Goal: Task Accomplishment & Management: Manage account settings

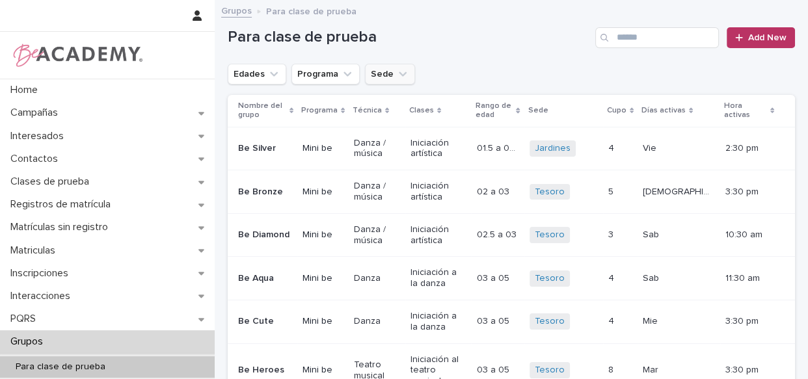
click at [368, 72] on button "Sede" at bounding box center [390, 74] width 50 height 21
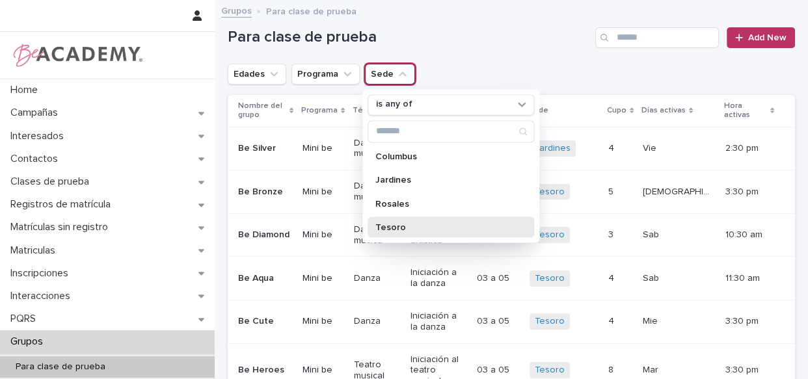
click at [395, 228] on p "Tesoro" at bounding box center [445, 227] width 138 height 9
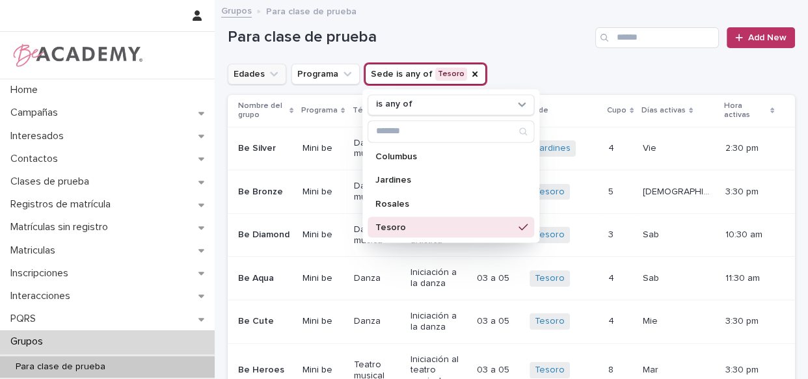
click at [249, 72] on button "Edades" at bounding box center [257, 74] width 59 height 21
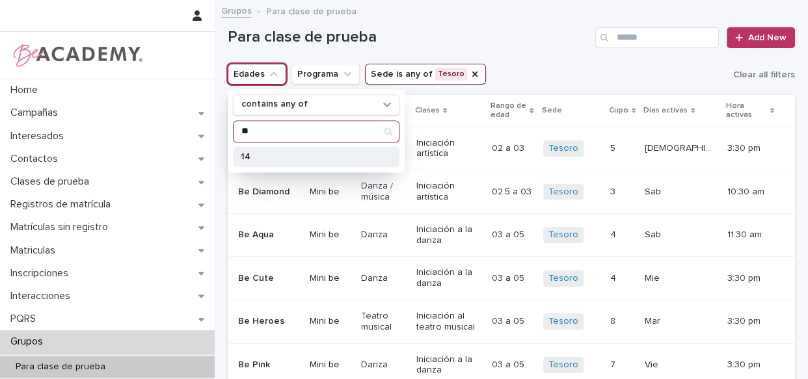
type input "**"
click at [266, 161] on div "14" at bounding box center [316, 156] width 167 height 21
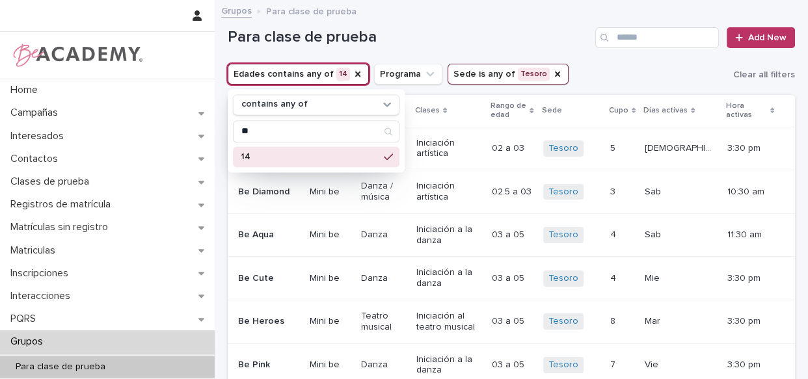
click at [430, 13] on div "Grupos Para clase de prueba" at bounding box center [512, 12] width 594 height 18
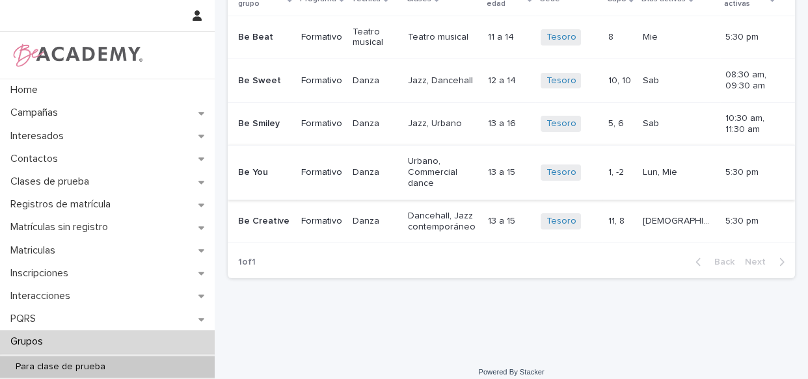
scroll to position [118, 0]
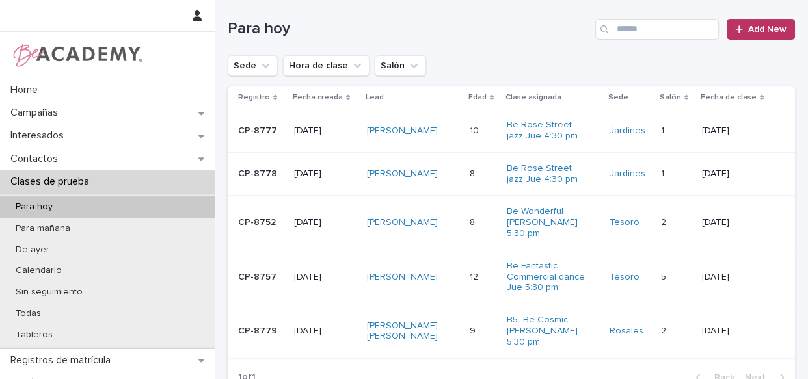
scroll to position [111, 0]
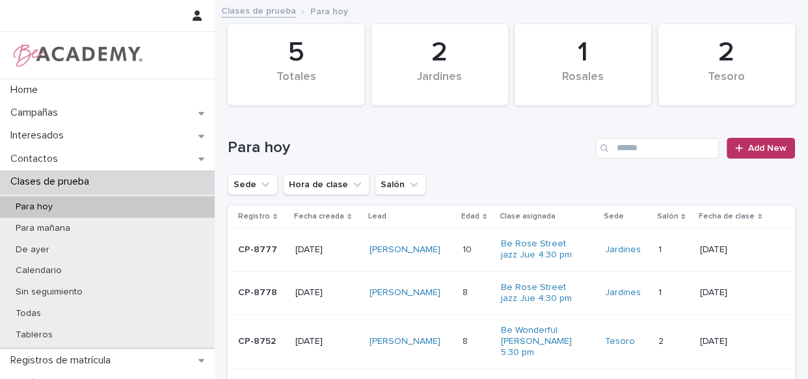
click at [450, 266] on td "[PERSON_NAME]" at bounding box center [411, 250] width 93 height 44
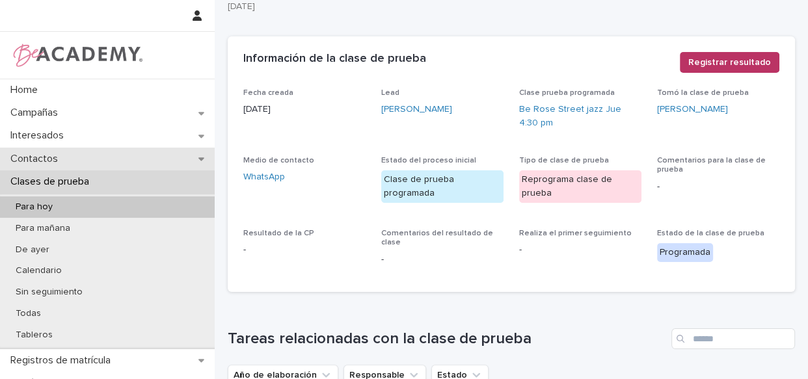
click at [89, 149] on div "Contactos" at bounding box center [107, 159] width 215 height 23
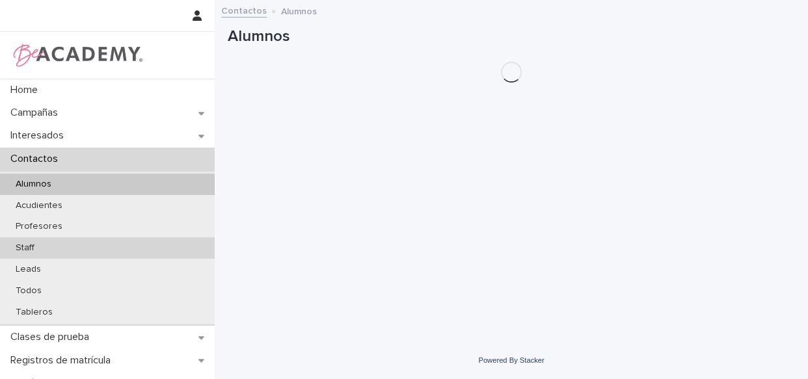
click at [25, 247] on p "Staff" at bounding box center [25, 248] width 40 height 11
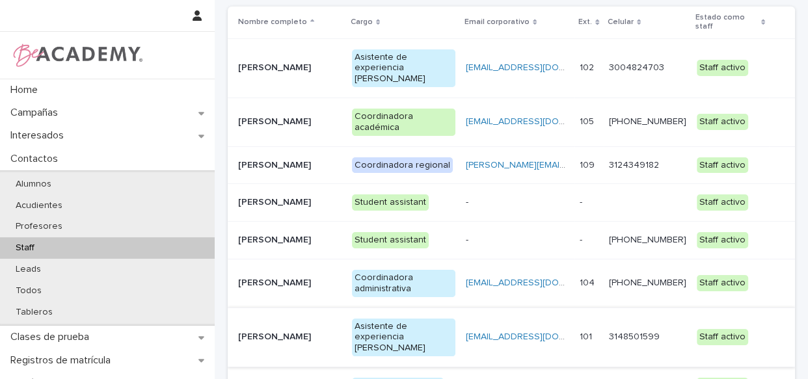
scroll to position [118, 0]
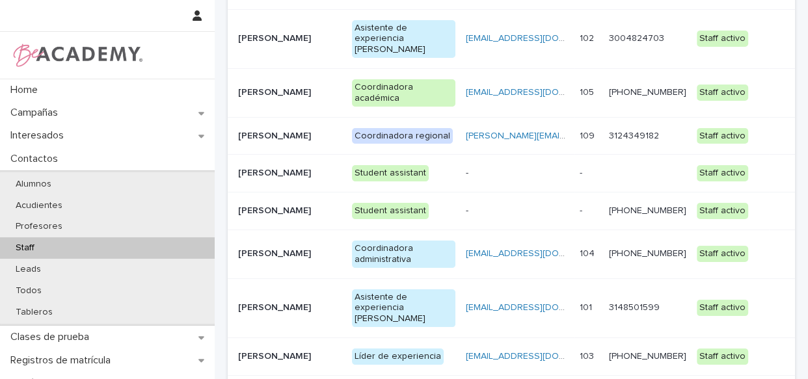
click at [454, 344] on div "Líder de experiencia" at bounding box center [403, 357] width 103 height 27
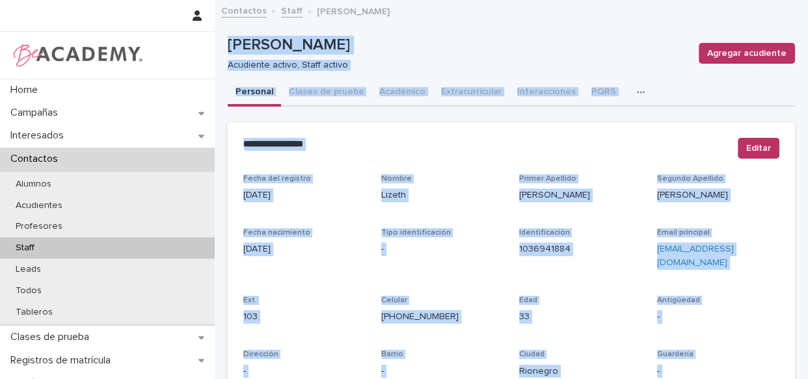
click at [523, 53] on p "[PERSON_NAME]" at bounding box center [458, 45] width 461 height 19
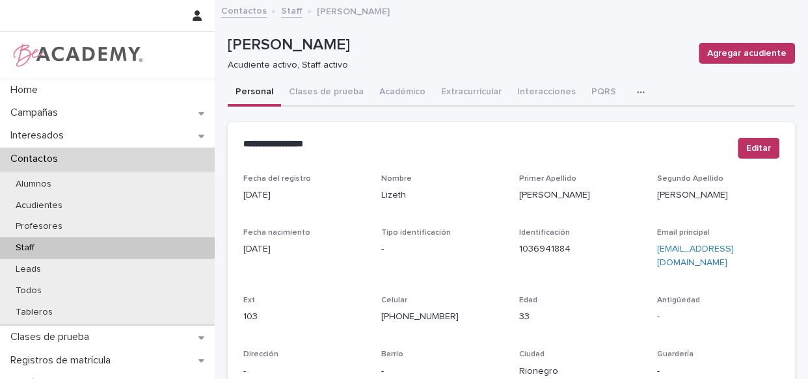
click at [637, 88] on icon "button" at bounding box center [641, 92] width 8 height 9
click at [567, 128] on span "Tareas" at bounding box center [581, 125] width 29 height 9
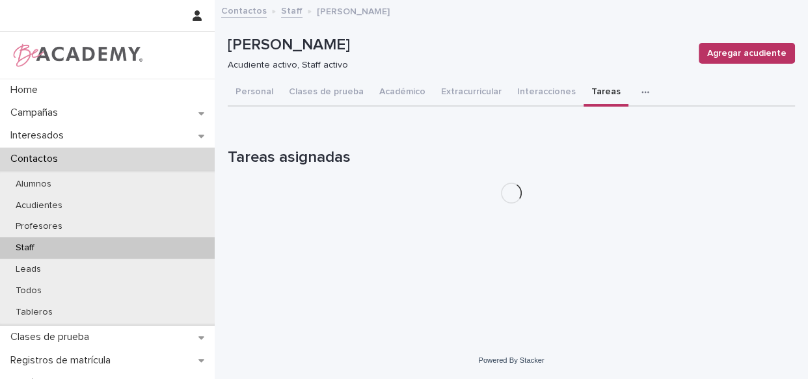
click at [568, 126] on div "Loading... Saving… Tareas asignadas" at bounding box center [512, 168] width 568 height 92
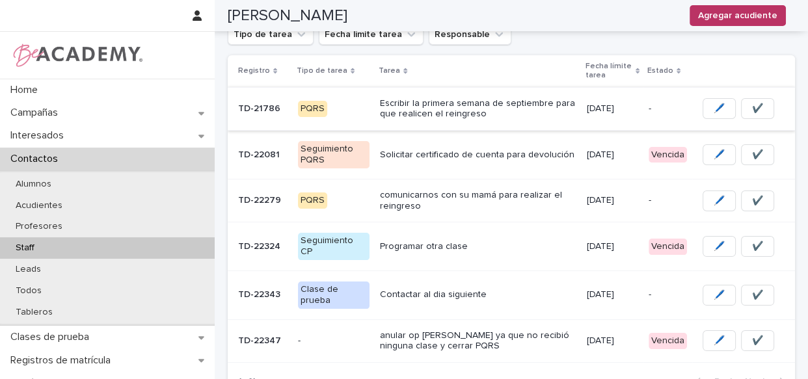
scroll to position [177, 0]
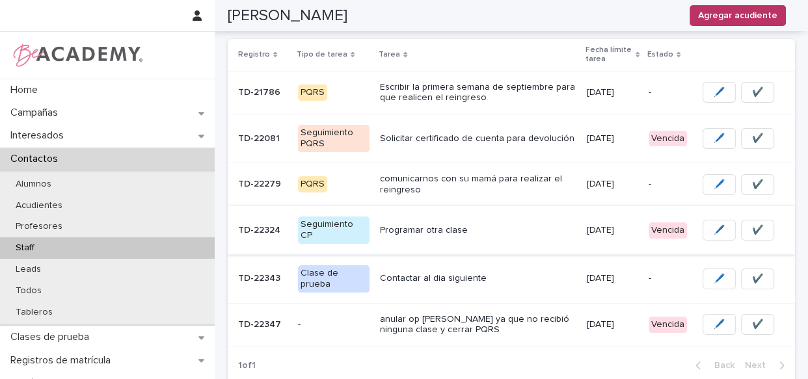
click at [756, 230] on button "✔️" at bounding box center [757, 230] width 33 height 21
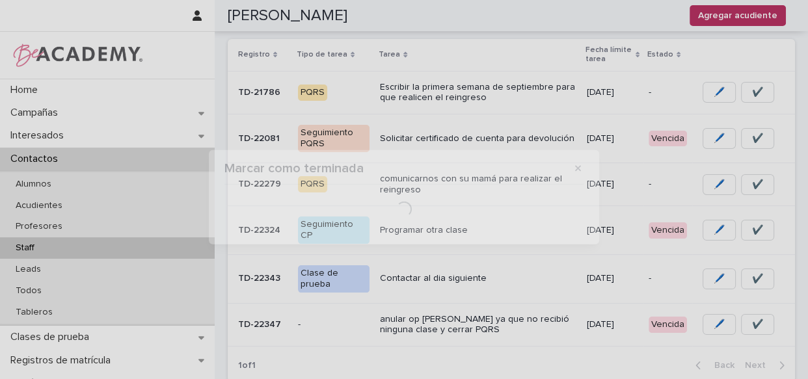
click at [750, 231] on div "Marcar como terminada Loading..." at bounding box center [404, 189] width 808 height 379
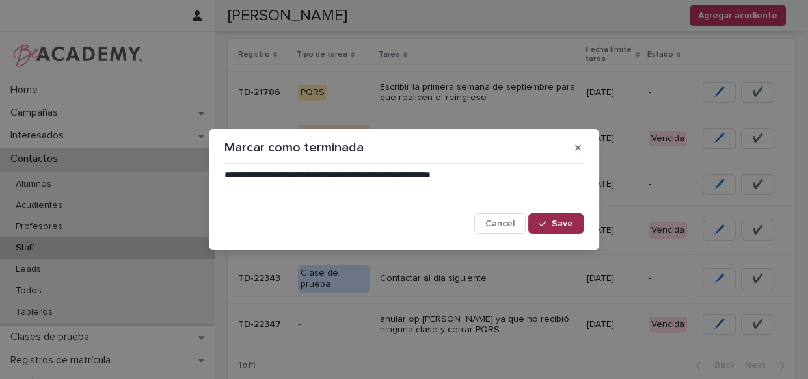
click at [554, 226] on span "Save" at bounding box center [562, 223] width 21 height 9
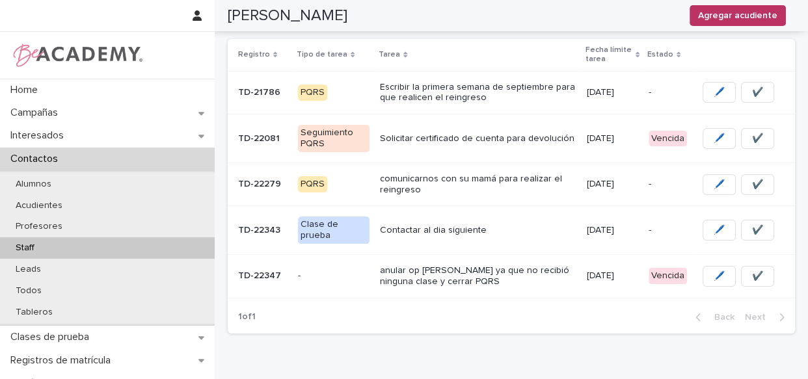
scroll to position [153, 0]
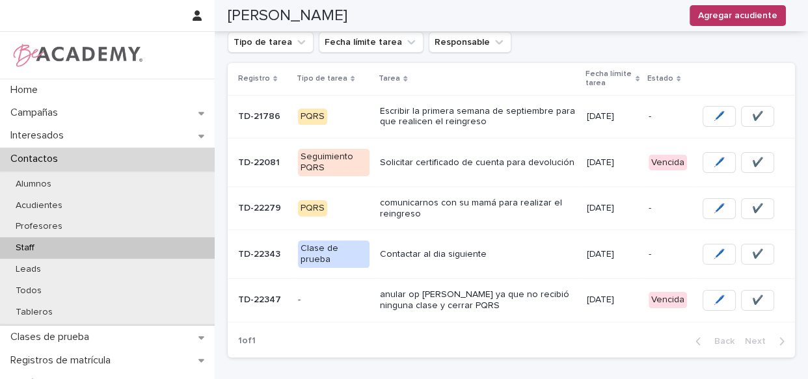
click at [547, 306] on p "anular op [PERSON_NAME] ya que no recibió ninguna clase y cerrar PQRS" at bounding box center [478, 301] width 197 height 22
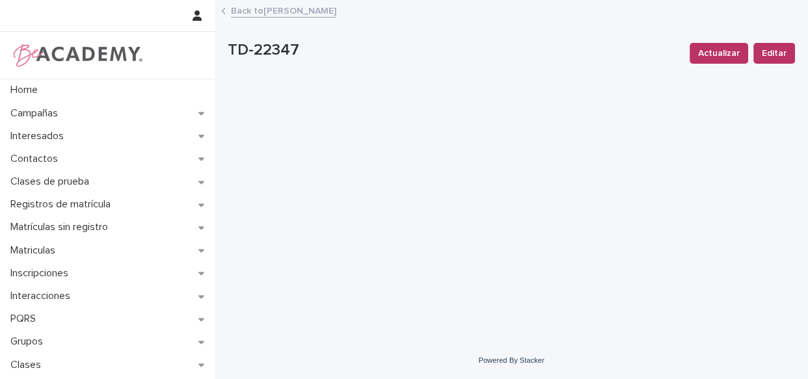
click at [274, 6] on link "Back to [PERSON_NAME]" at bounding box center [283, 10] width 105 height 15
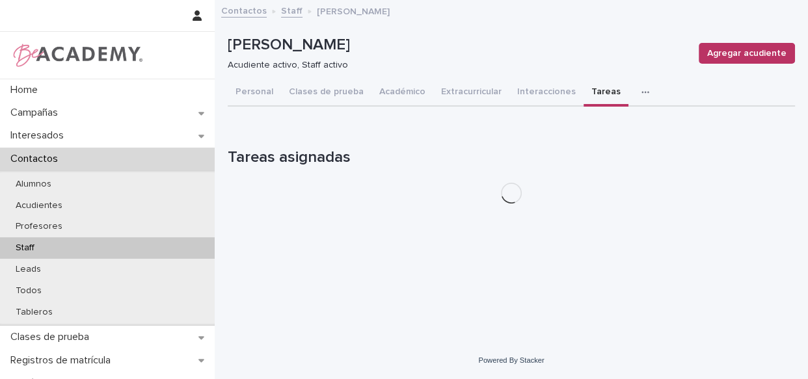
click at [282, 7] on link "Staff" at bounding box center [291, 10] width 21 height 15
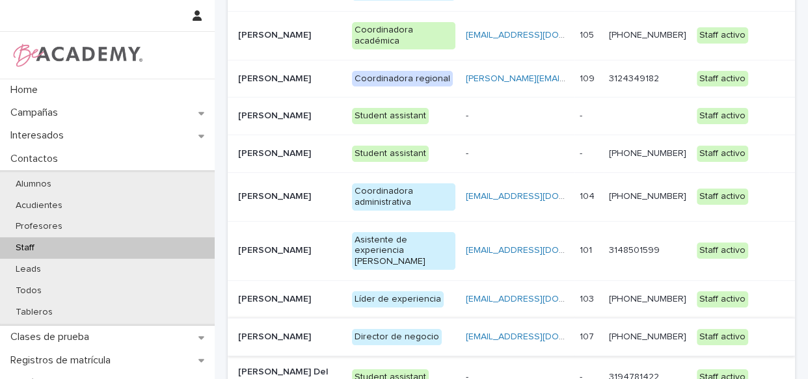
scroll to position [177, 0]
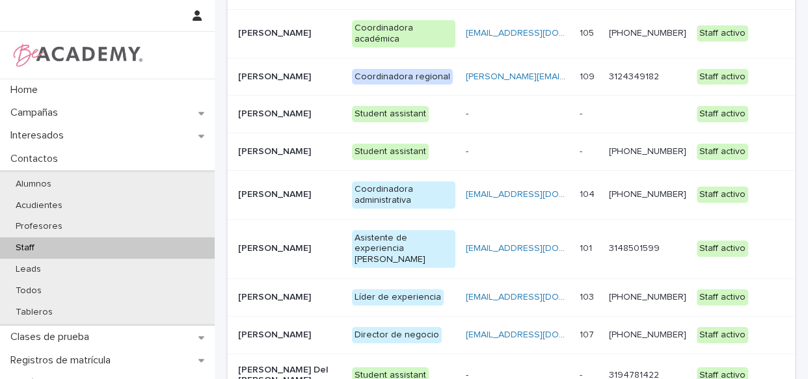
click at [345, 279] on td "[PERSON_NAME]" at bounding box center [287, 298] width 119 height 38
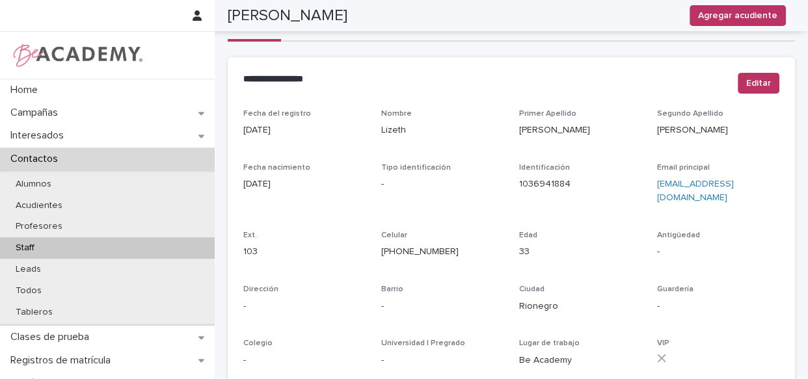
scroll to position [60, 0]
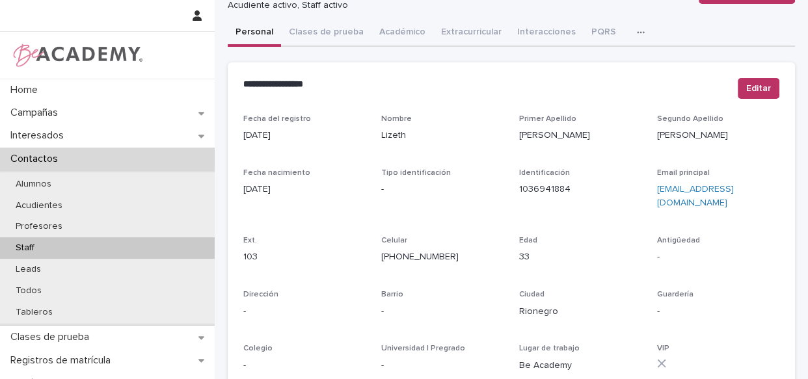
click at [629, 23] on button "button" at bounding box center [643, 33] width 29 height 26
drag, startPoint x: 592, startPoint y: 67, endPoint x: 598, endPoint y: 46, distance: 22.4
click at [592, 66] on button "Tareas" at bounding box center [605, 66] width 86 height 20
